Goal: Transaction & Acquisition: Book appointment/travel/reservation

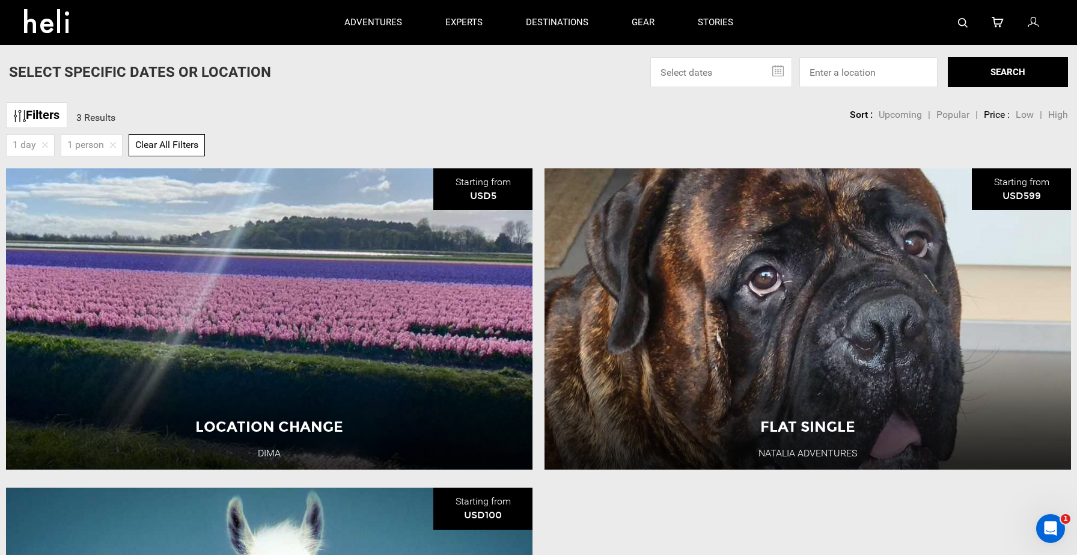
click at [39, 114] on link "Filters" at bounding box center [36, 115] width 61 height 26
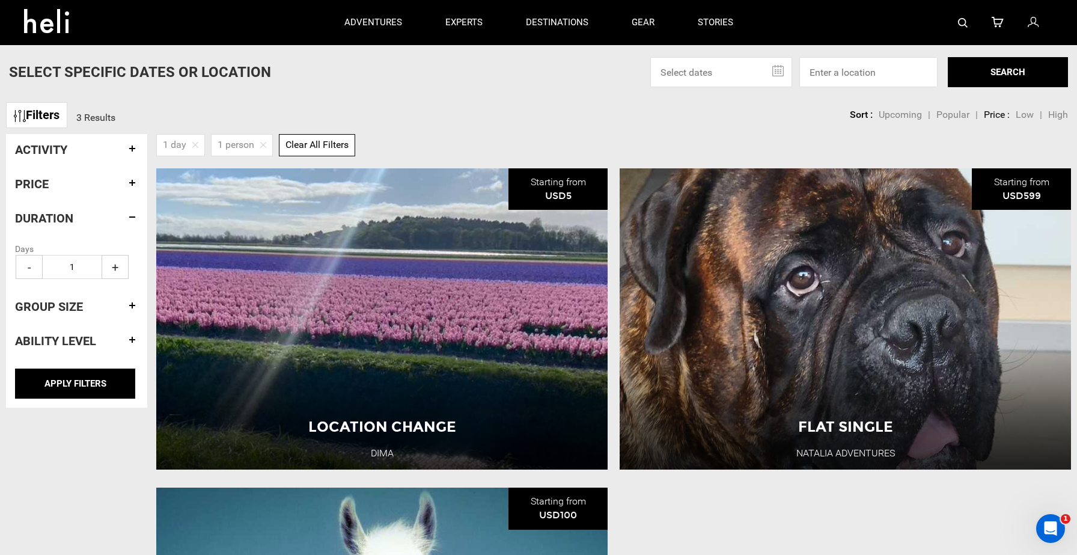
click at [44, 317] on div "Group size" at bounding box center [76, 306] width 123 height 31
click at [64, 310] on h4 "Group size" at bounding box center [76, 306] width 123 height 13
click at [56, 339] on h4 "Ability Level" at bounding box center [76, 340] width 123 height 13
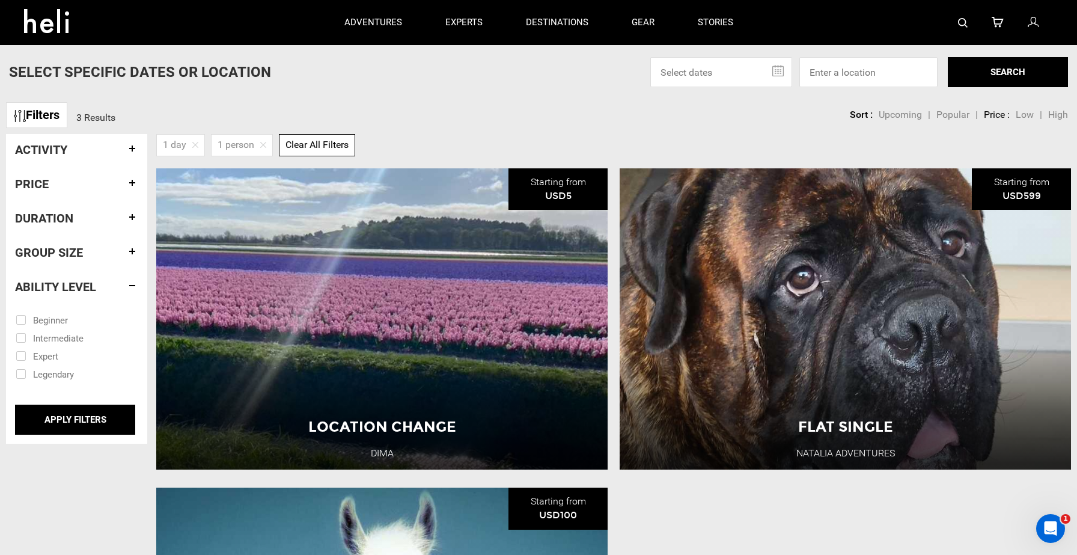
click at [56, 221] on h4 "Duration" at bounding box center [76, 218] width 123 height 13
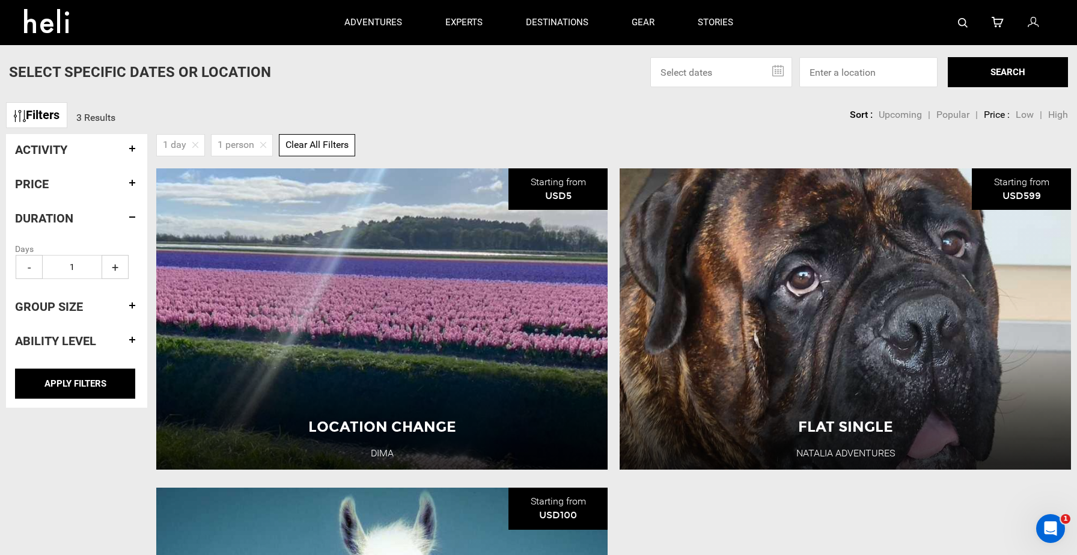
click at [48, 188] on h4 "Price" at bounding box center [76, 183] width 123 height 13
click at [49, 150] on h4 "Activity" at bounding box center [76, 149] width 123 height 13
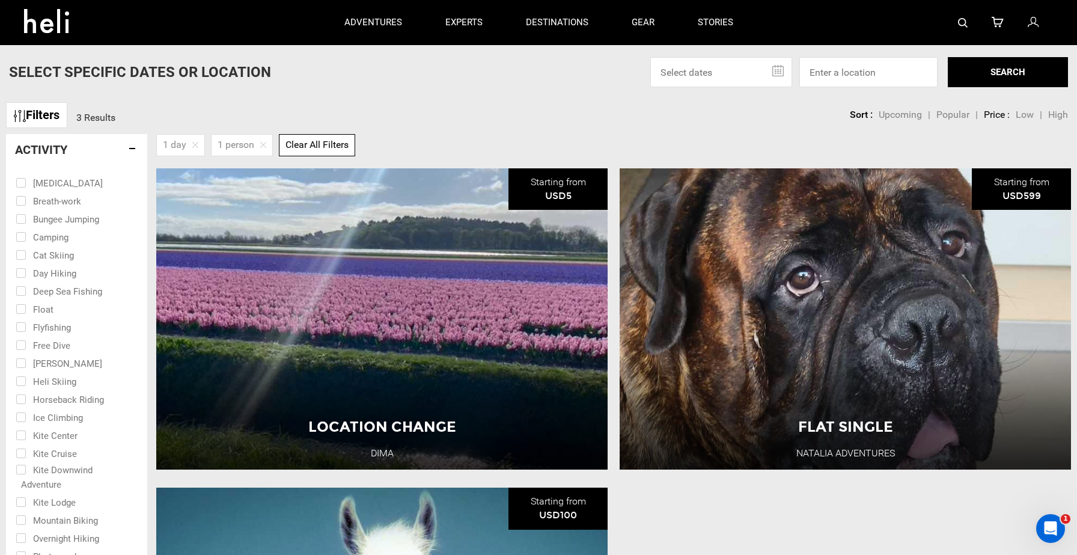
click at [49, 150] on h4 "Activity" at bounding box center [76, 149] width 123 height 13
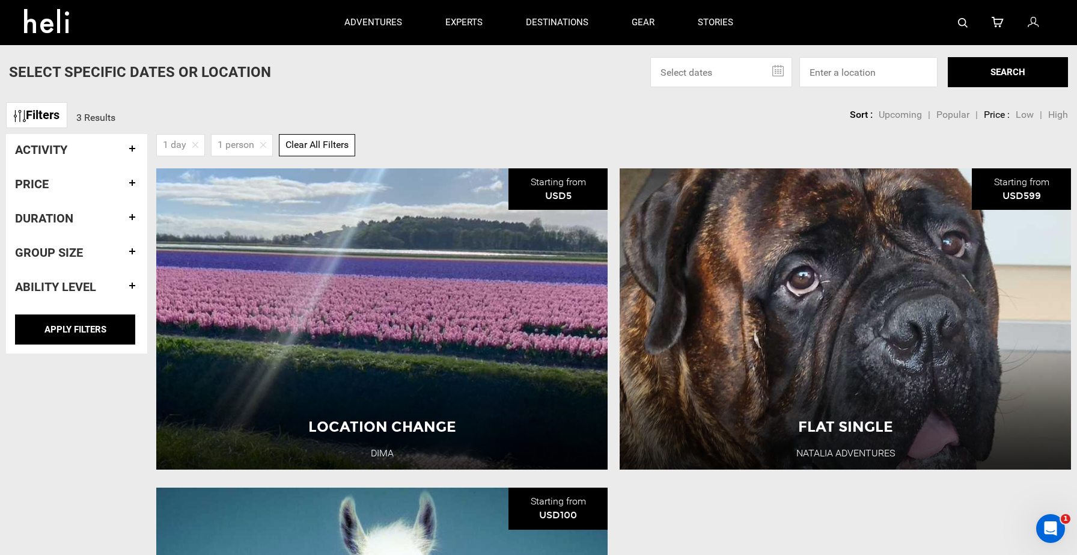
click at [46, 179] on h4 "Price" at bounding box center [76, 183] width 123 height 13
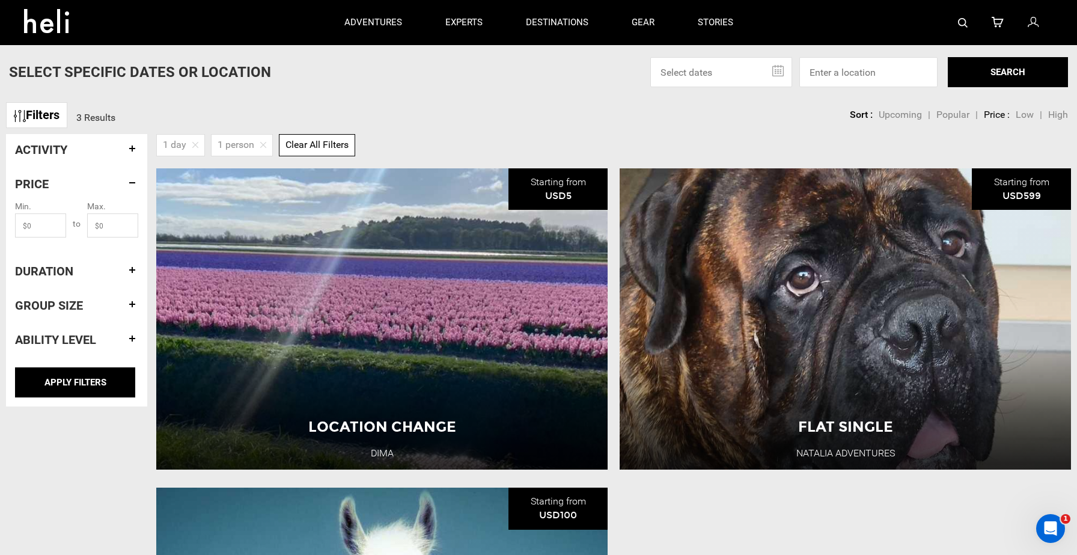
click at [41, 267] on h4 "Duration" at bounding box center [76, 270] width 123 height 13
click at [47, 307] on h4 "Group size" at bounding box center [76, 306] width 123 height 13
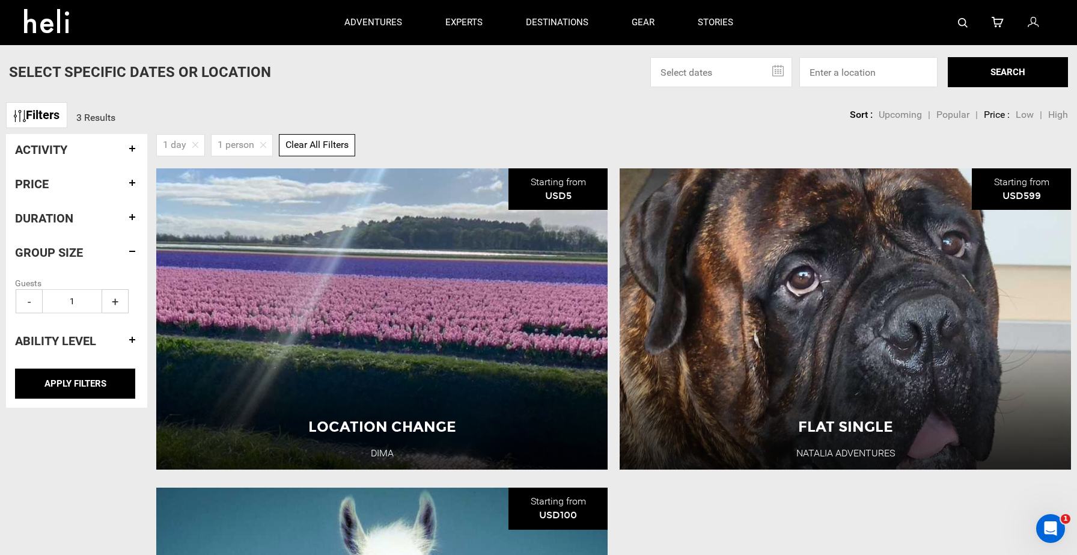
click at [46, 333] on div "Ability Level" at bounding box center [76, 340] width 123 height 31
click at [43, 340] on h4 "Ability Level" at bounding box center [76, 340] width 123 height 13
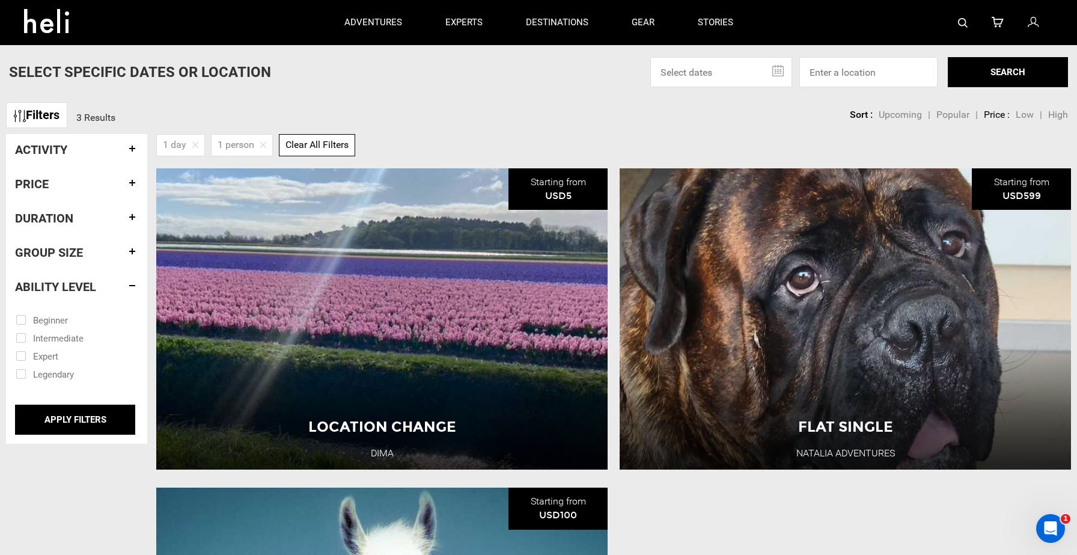
click at [45, 246] on h4 "Group size" at bounding box center [76, 252] width 123 height 13
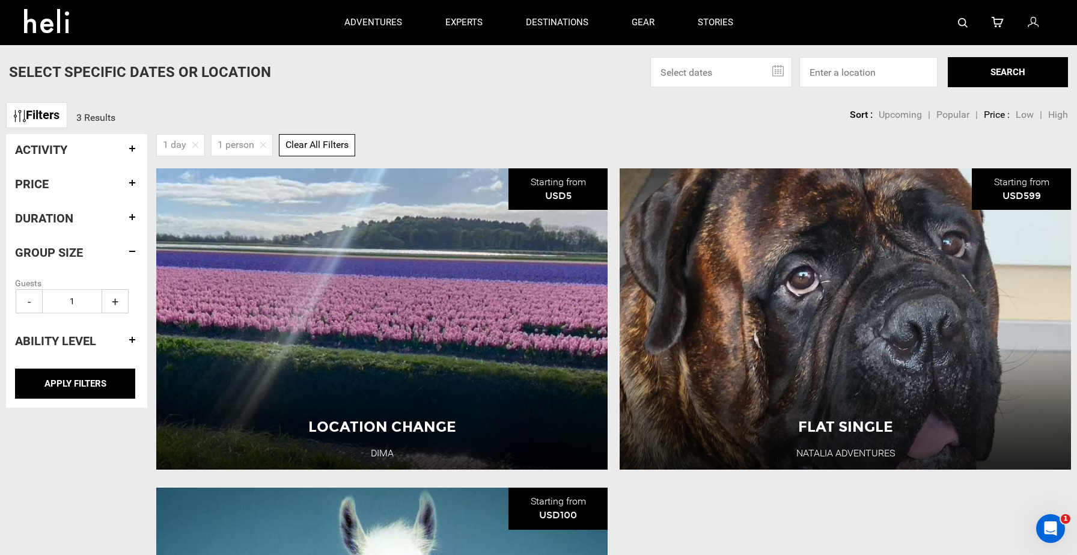
click at [55, 222] on h4 "Duration" at bounding box center [76, 218] width 123 height 13
click at [53, 305] on h4 "Group size" at bounding box center [76, 306] width 123 height 13
click at [49, 214] on h4 "Duration" at bounding box center [76, 218] width 123 height 13
click at [52, 307] on h4 "Group size" at bounding box center [76, 306] width 123 height 13
click at [46, 216] on h4 "Duration" at bounding box center [76, 218] width 123 height 13
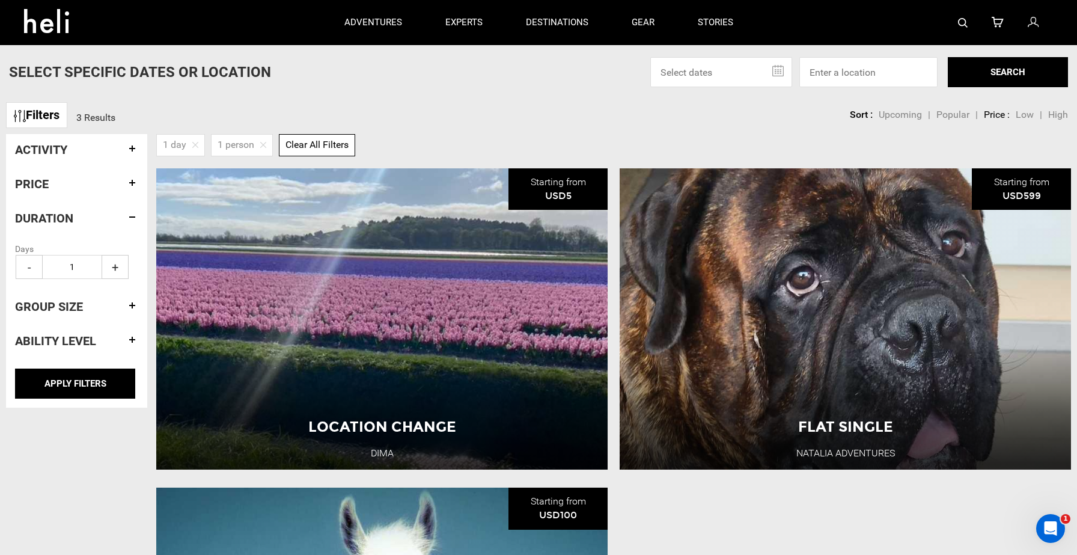
click at [43, 180] on h4 "Price" at bounding box center [76, 183] width 123 height 13
click at [58, 335] on h4 "Ability Level" at bounding box center [76, 339] width 123 height 13
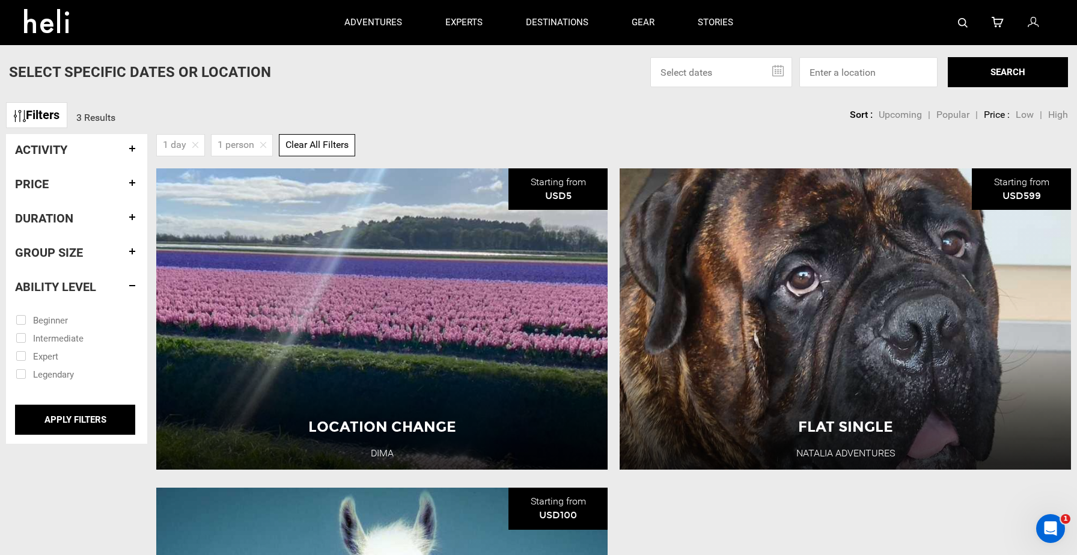
click at [54, 214] on h4 "Duration" at bounding box center [76, 218] width 123 height 13
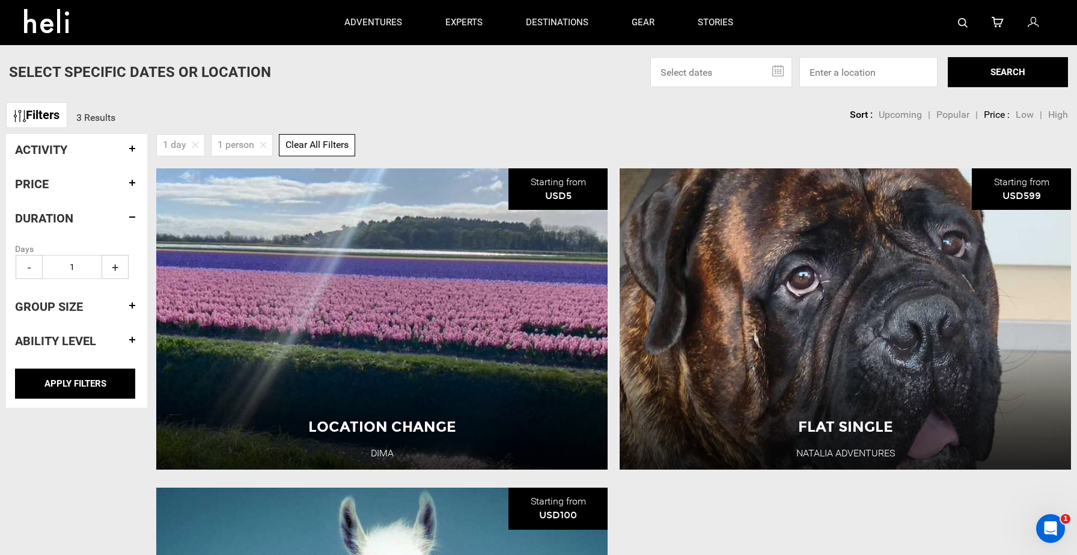
click at [53, 160] on div "Activity" at bounding box center [76, 149] width 123 height 31
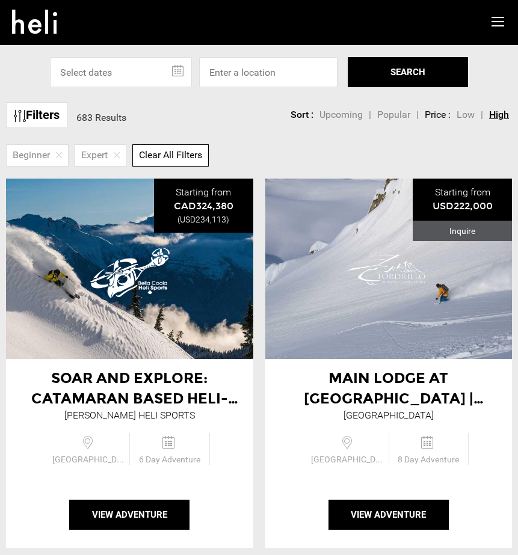
click at [52, 122] on link "Filters" at bounding box center [36, 115] width 61 height 26
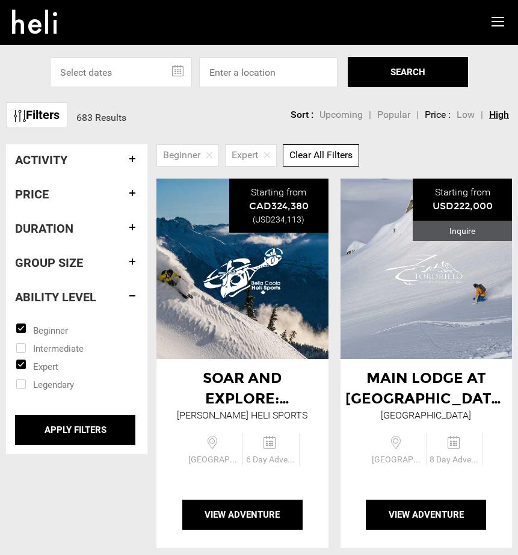
click at [59, 195] on h4 "Price" at bounding box center [76, 194] width 123 height 13
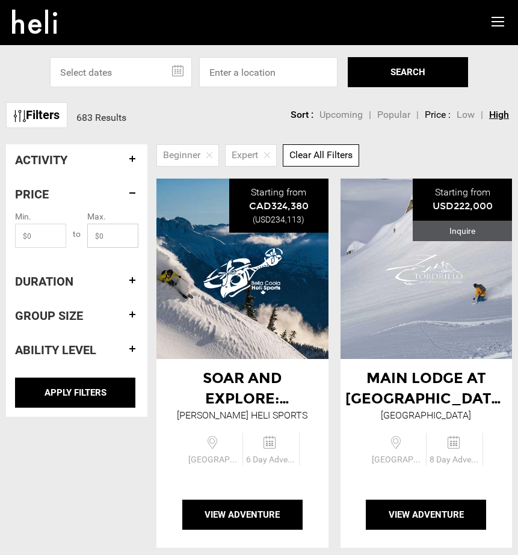
click at [114, 239] on input "text" at bounding box center [112, 236] width 51 height 24
type input "20"
click at [74, 279] on h4 "Duration" at bounding box center [76, 281] width 123 height 13
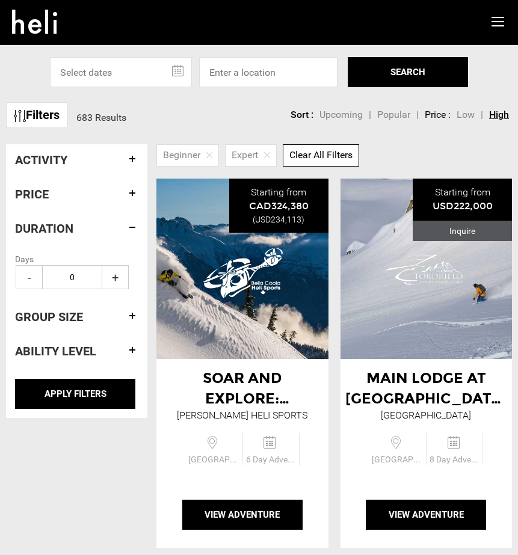
click at [81, 277] on input "0" at bounding box center [72, 277] width 60 height 24
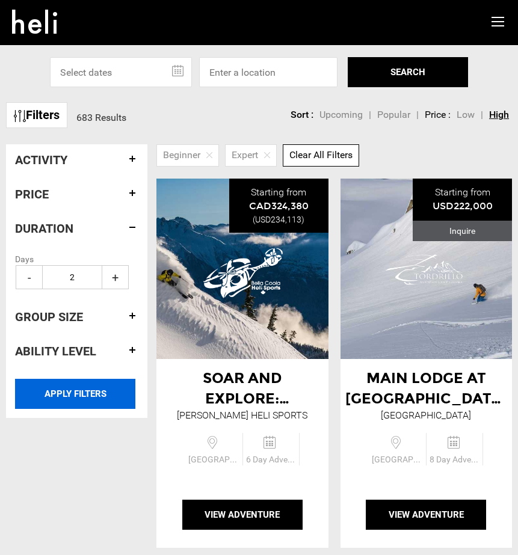
type input "2"
click at [66, 390] on input "APPLY FILTERS" at bounding box center [75, 394] width 120 height 30
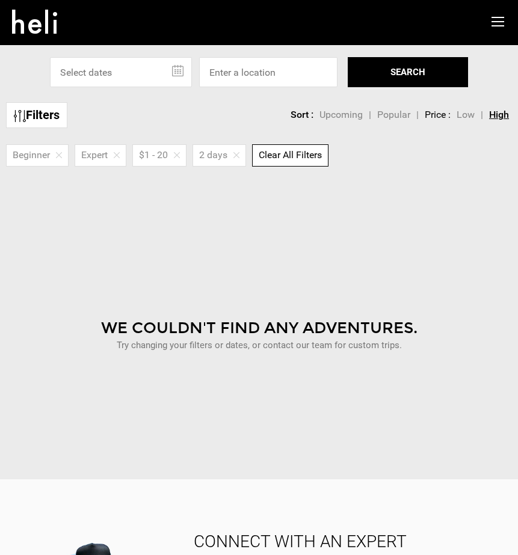
click at [44, 120] on link "Filters" at bounding box center [36, 115] width 61 height 26
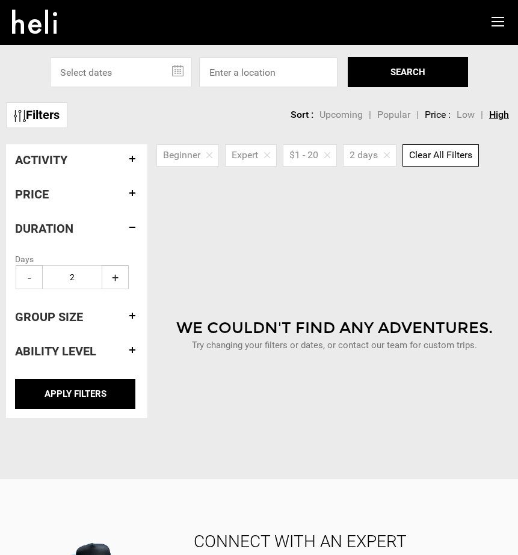
click at [57, 197] on h4 "Price" at bounding box center [76, 194] width 123 height 13
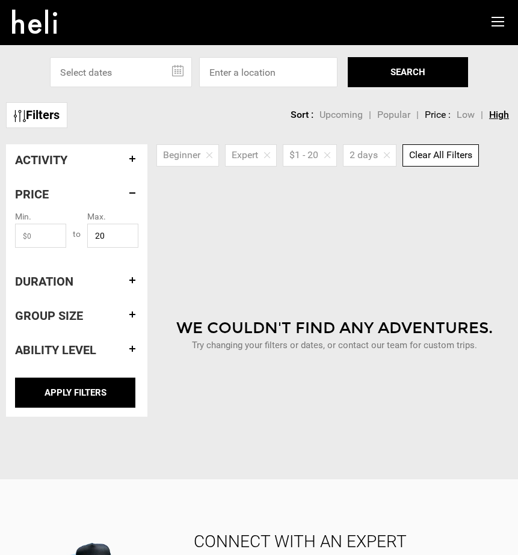
click at [67, 343] on h4 "Ability Level" at bounding box center [76, 349] width 123 height 13
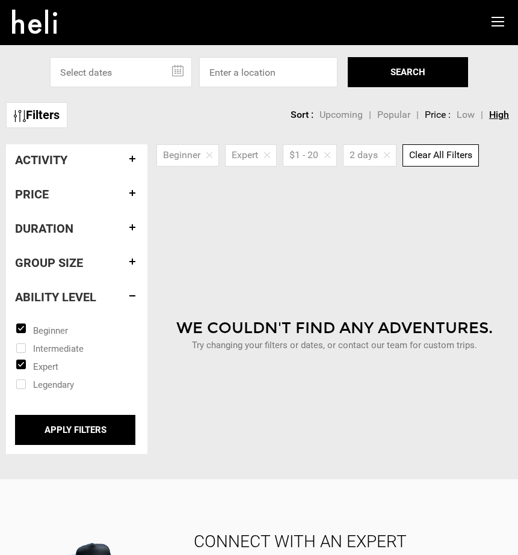
click at [79, 470] on div "Filters Activity ATVing Breath-work Camping Cat Skiing Day Hiking Deep Sea Fish…" at bounding box center [259, 305] width 518 height 347
